Goal: Task Accomplishment & Management: Complete application form

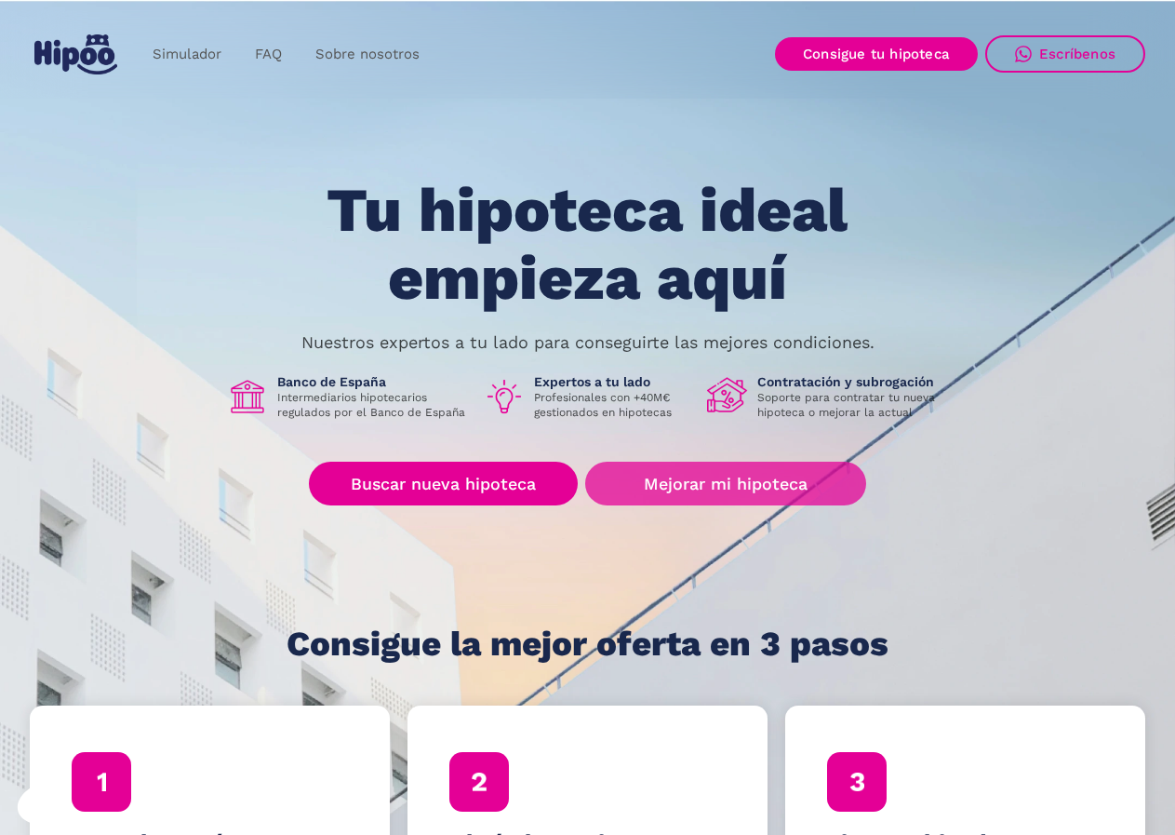
click at [762, 480] on link "Mejorar mi hipoteca" at bounding box center [725, 484] width 280 height 44
